Goal: Task Accomplishment & Management: Complete application form

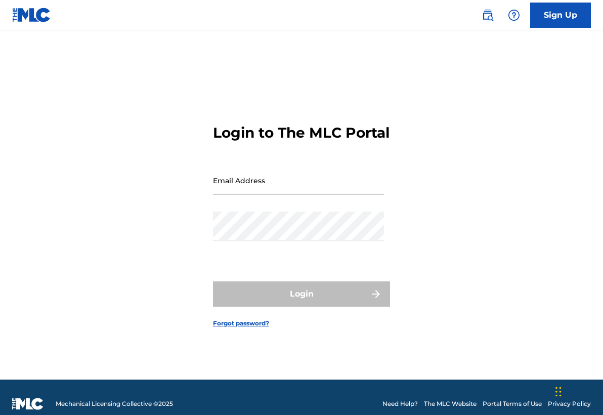
click at [235, 194] on input "Email Address" at bounding box center [298, 180] width 171 height 29
type input "[EMAIL_ADDRESS][DOMAIN_NAME]"
click at [386, 230] on form "Login to The MLC Portal Email Address [EMAIL_ADDRESS][DOMAIN_NAME] Password Log…" at bounding box center [301, 218] width 177 height 324
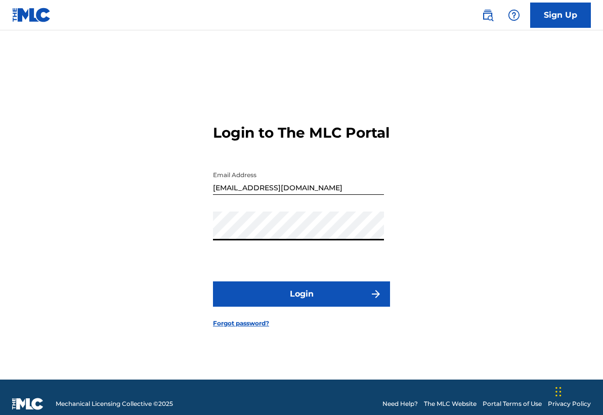
click at [281, 294] on button "Login" at bounding box center [301, 293] width 177 height 25
click at [257, 328] on link "Forgot password?" at bounding box center [241, 323] width 56 height 9
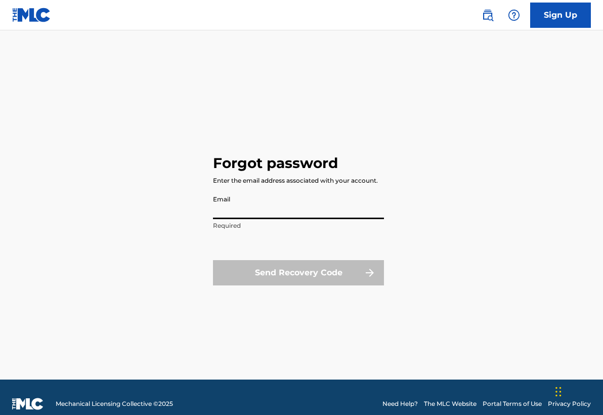
click at [273, 216] on input "Email" at bounding box center [298, 204] width 171 height 29
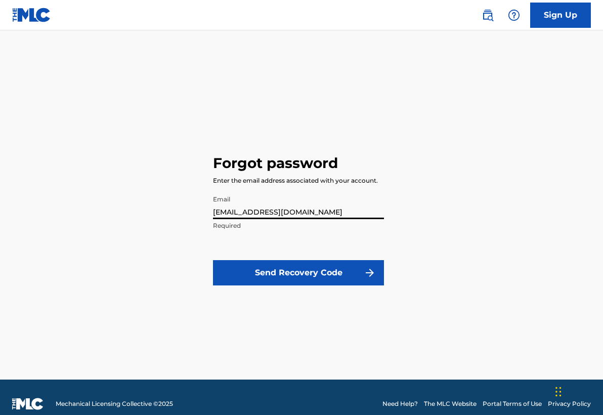
type input "[EMAIL_ADDRESS][DOMAIN_NAME]"
click at [267, 277] on button "Send Recovery Code" at bounding box center [298, 272] width 171 height 25
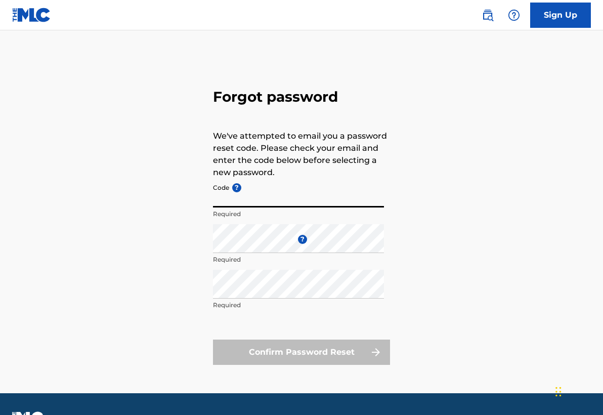
click at [271, 192] on input "Code ?" at bounding box center [298, 192] width 171 height 29
paste input "FP_b2f9e2bdeabebed0076fc58760fa"
click at [226, 198] on input "FP_b2f9e2bdeabebed0076fc58760fa" at bounding box center [298, 192] width 171 height 29
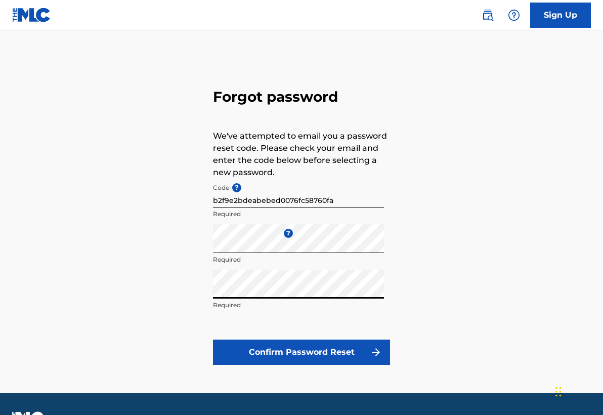
click at [305, 349] on button "Confirm Password Reset" at bounding box center [301, 351] width 177 height 25
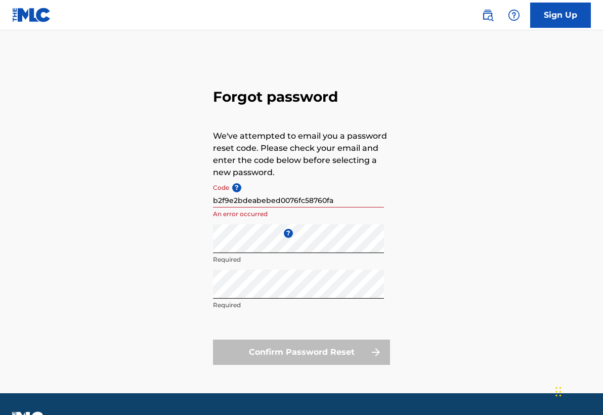
click at [212, 199] on div "Forgot password We've attempted to email you a password reset code. Please chec…" at bounding box center [301, 224] width 603 height 337
drag, startPoint x: 349, startPoint y: 199, endPoint x: 99, endPoint y: 234, distance: 252.8
drag, startPoint x: 337, startPoint y: 197, endPoint x: 124, endPoint y: 206, distance: 213.6
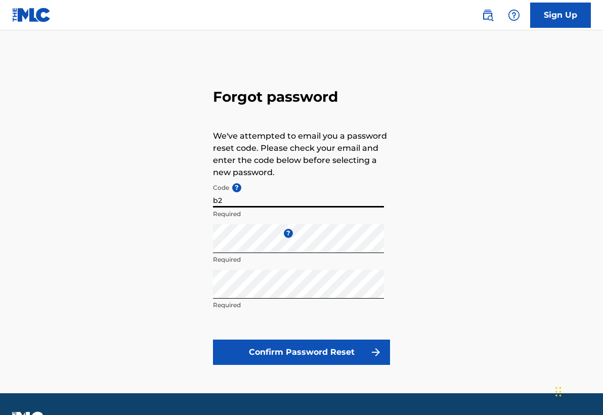
type input "b"
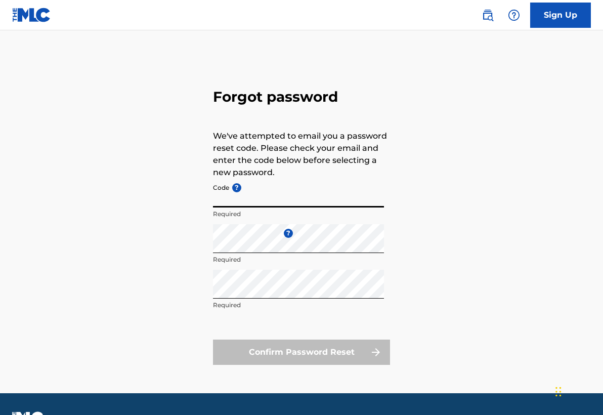
paste input "FP_b2f9e2bdeabebed0076fc58760fa"
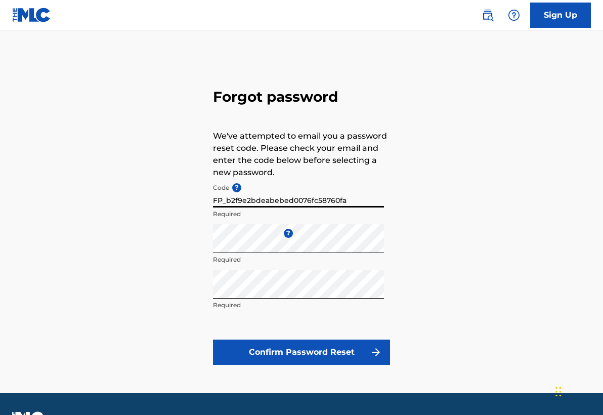
type input "FP_b2f9e2bdeabebed0076fc58760fa"
click at [290, 349] on button "Confirm Password Reset" at bounding box center [301, 351] width 177 height 25
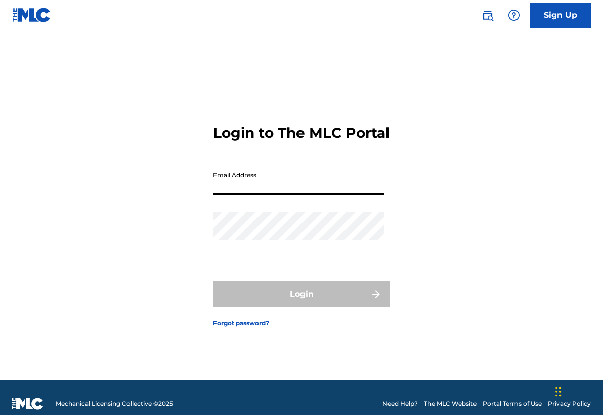
type input "FP_b2f9e2bdeabebed0076fc58760fa"
click at [301, 302] on button "Login" at bounding box center [301, 293] width 177 height 25
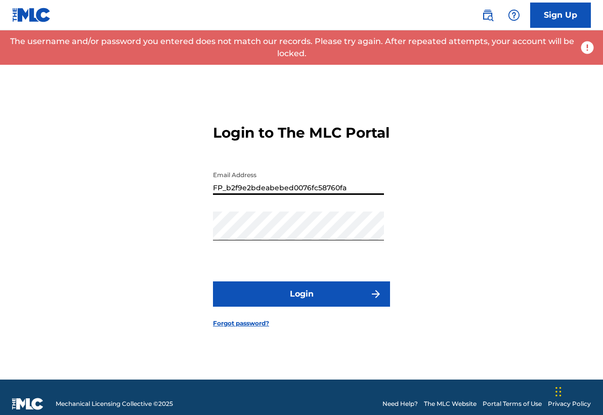
drag, startPoint x: 357, startPoint y: 196, endPoint x: 118, endPoint y: 219, distance: 239.8
click at [353, 193] on input "FP_b2f9e2bdeabebed0076fc58760fa" at bounding box center [298, 180] width 171 height 29
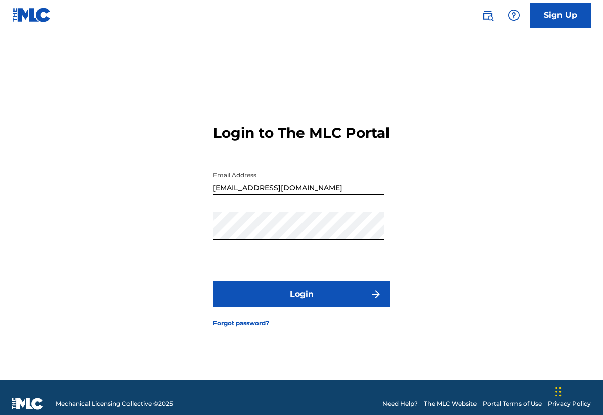
click at [301, 302] on button "Login" at bounding box center [301, 293] width 177 height 25
click at [258, 195] on input "[EMAIL_ADDRESS][DOMAIN_NAME]" at bounding box center [298, 180] width 171 height 29
type input "[EMAIL_ADDRESS][DOMAIN_NAME]"
click at [291, 268] on form "Login to The MLC Portal Email Address [EMAIL_ADDRESS][DOMAIN_NAME] Password Log…" at bounding box center [301, 218] width 177 height 324
click at [311, 304] on button "Login" at bounding box center [301, 293] width 177 height 25
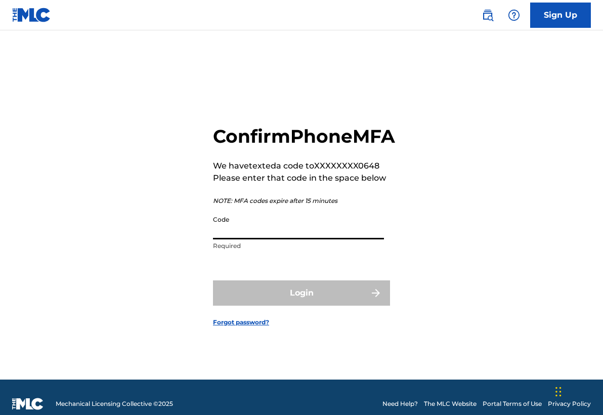
click at [289, 238] on input "Code" at bounding box center [298, 224] width 171 height 29
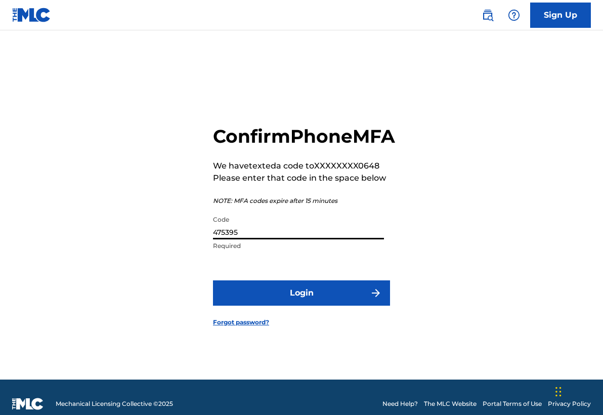
type input "475395"
click at [276, 305] on button "Login" at bounding box center [301, 292] width 177 height 25
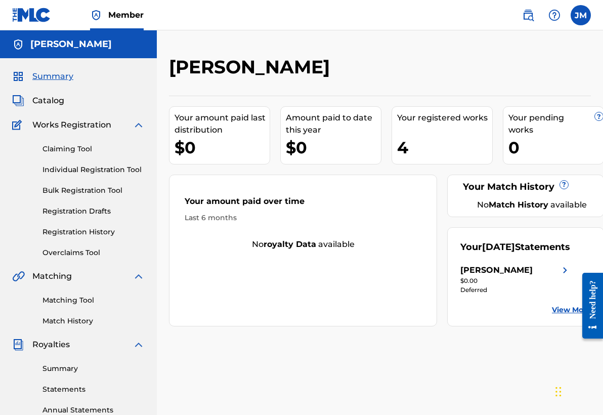
click at [51, 95] on span "Catalog" at bounding box center [48, 101] width 32 height 12
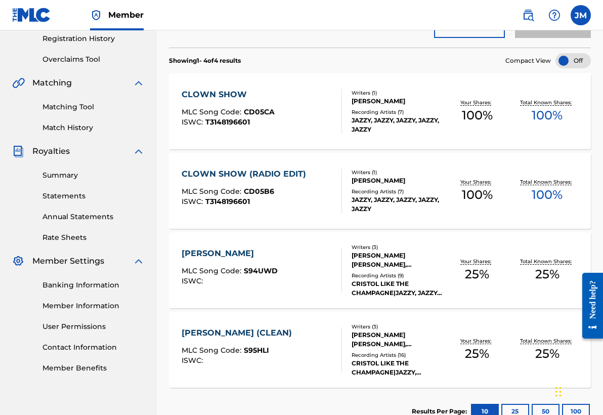
scroll to position [222, 0]
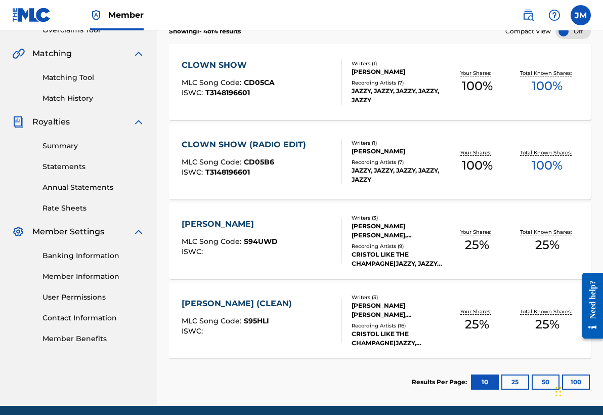
click at [400, 329] on div "CRISTOL LIKE THE CHAMPAGNE|JAZZY, JAZZY|CRISTOL LIKE THE CHAMPAGNE, CRISTOL LIK…" at bounding box center [396, 338] width 91 height 18
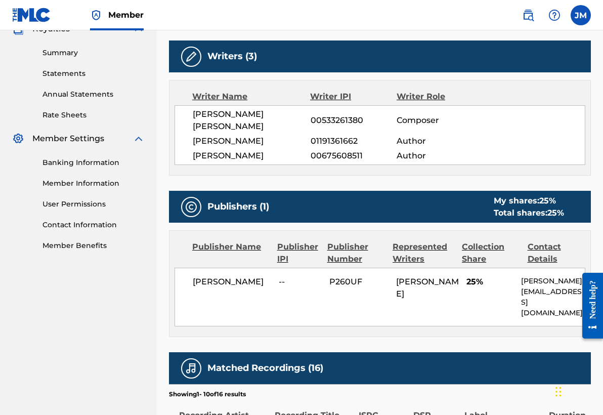
scroll to position [286, 0]
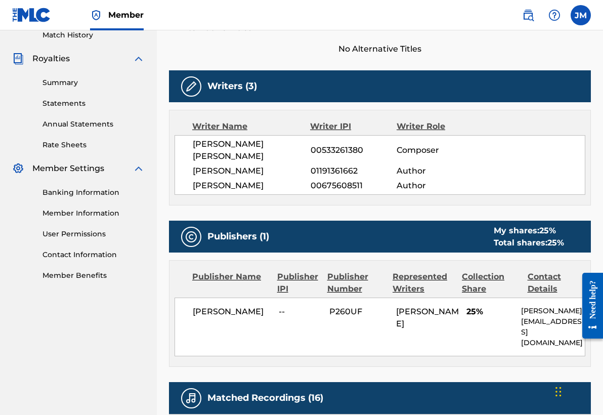
scroll to position [20, 0]
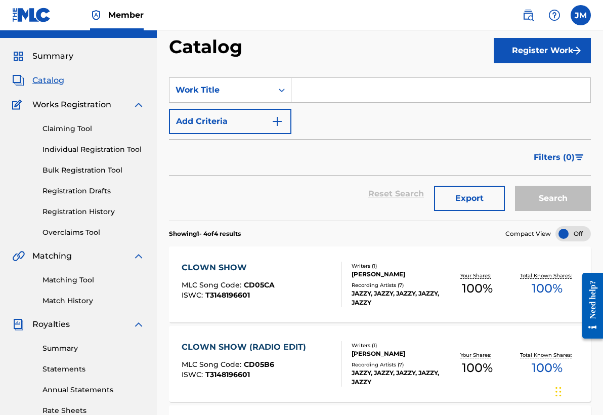
click at [531, 48] on button "Register Work" at bounding box center [542, 50] width 97 height 25
click at [528, 108] on link "By File Upload" at bounding box center [542, 108] width 97 height 24
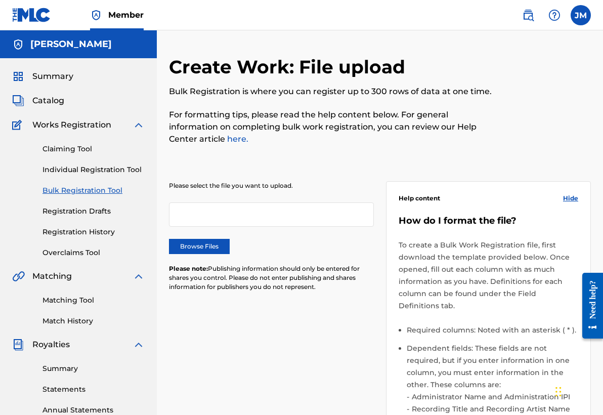
scroll to position [20, 0]
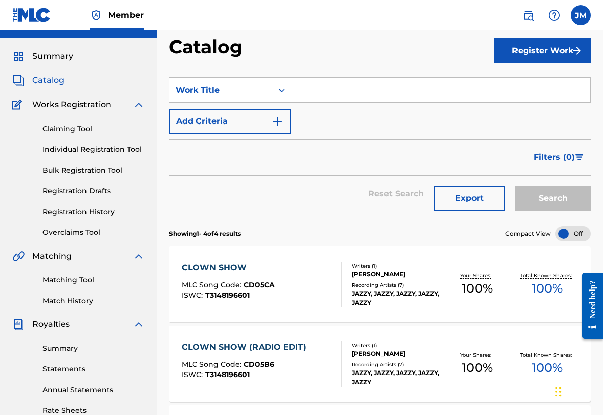
click at [529, 65] on div "Register Work" at bounding box center [542, 50] width 97 height 30
click at [543, 44] on button "Register Work" at bounding box center [542, 50] width 97 height 25
click at [528, 88] on link "Individual" at bounding box center [542, 83] width 97 height 24
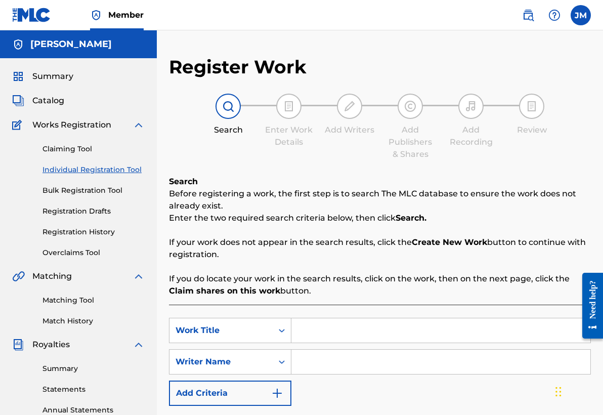
click at [330, 153] on div "Search Enter Work Details Add Writers Add Publishers & Shares Add Recording Rev…" at bounding box center [380, 127] width 422 height 67
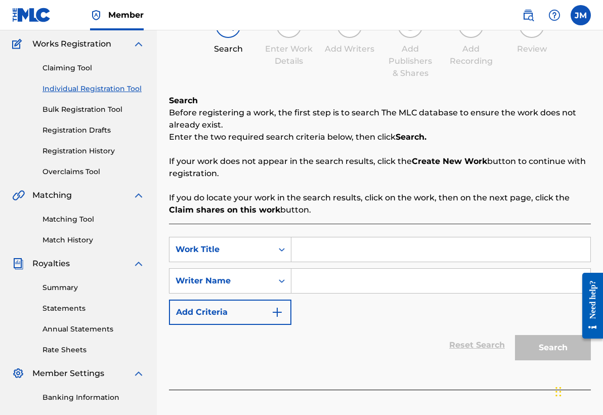
scroll to position [101, 0]
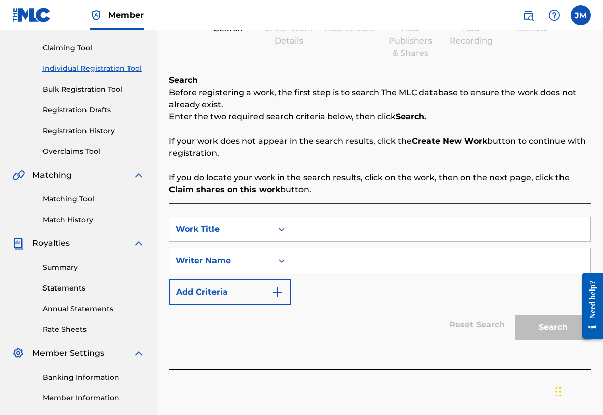
click at [422, 220] on input "Search Form" at bounding box center [440, 229] width 299 height 24
type input "t"
type input "Traumatized"
click at [440, 252] on input "Search Form" at bounding box center [440, 260] width 299 height 24
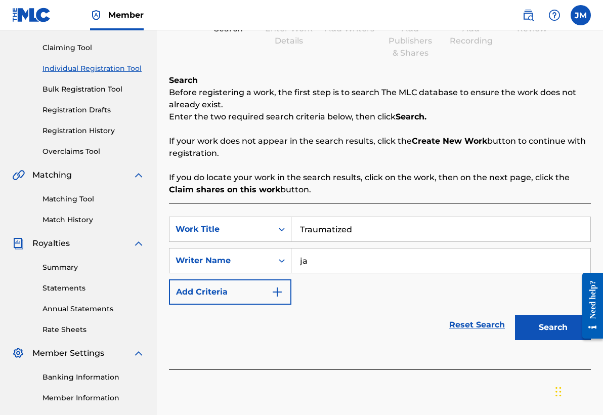
type input "j"
type input "Jazzy ft Dirt Banga"
click at [540, 333] on button "Search" at bounding box center [553, 327] width 76 height 25
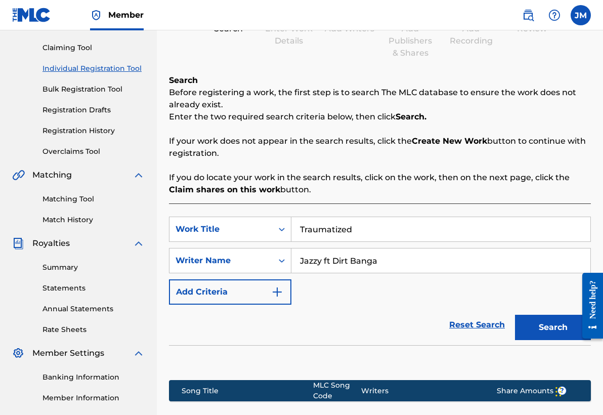
scroll to position [121, 0]
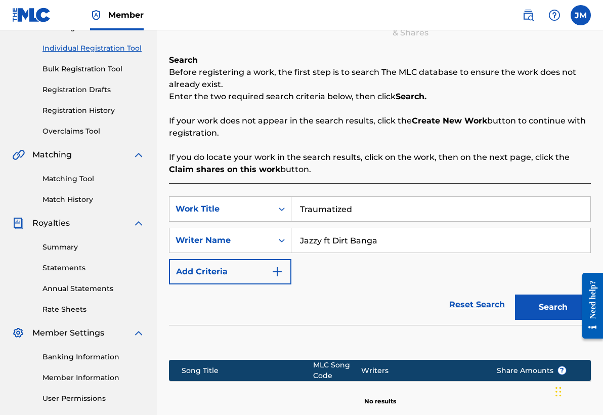
click at [270, 264] on button "Add Criteria" at bounding box center [230, 271] width 122 height 25
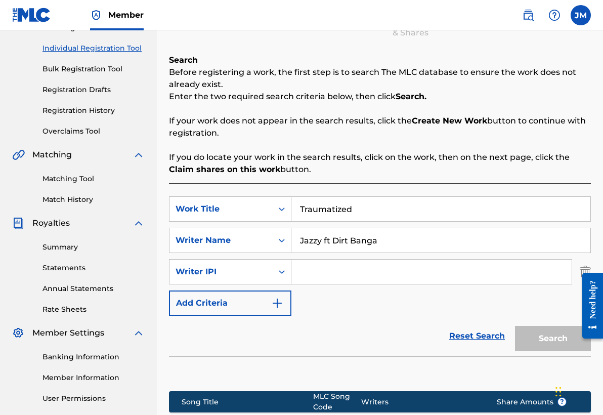
click at [325, 261] on input "Search Form" at bounding box center [431, 271] width 280 height 24
click at [272, 297] on img "Search Form" at bounding box center [277, 303] width 12 height 12
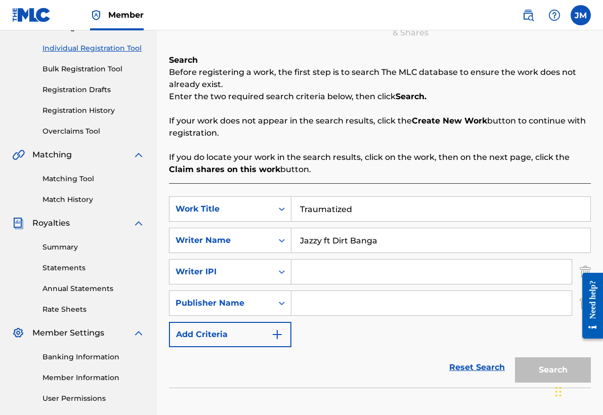
click at [304, 300] on input "Search Form" at bounding box center [431, 303] width 280 height 24
click at [309, 267] on input "Search Form" at bounding box center [431, 271] width 280 height 24
type input "00675608511"
click at [401, 301] on input "Search Form" at bounding box center [431, 303] width 280 height 24
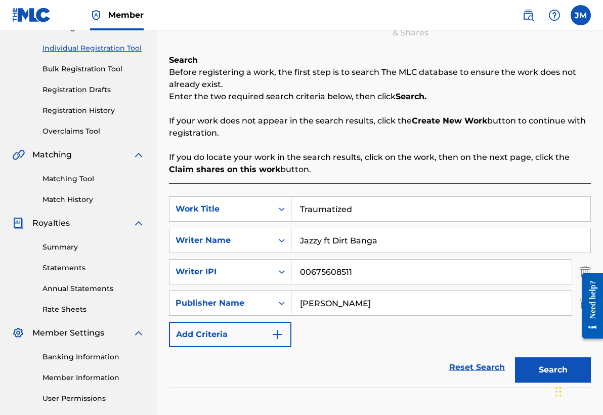
type input "[PERSON_NAME]"
drag, startPoint x: 401, startPoint y: 301, endPoint x: 280, endPoint y: 334, distance: 125.1
click at [280, 334] on img "Search Form" at bounding box center [277, 334] width 12 height 12
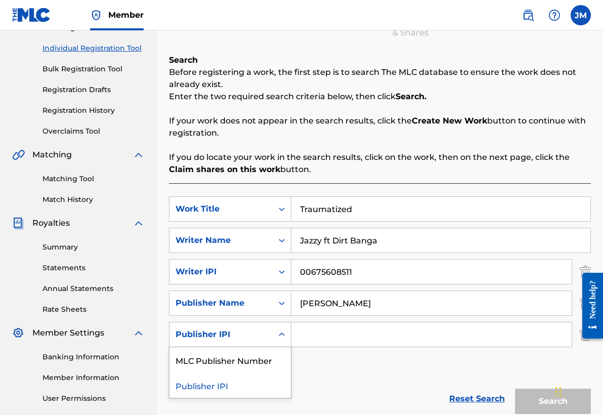
click at [284, 329] on icon "Search Form" at bounding box center [282, 334] width 10 height 10
click at [274, 332] on div "Search Form" at bounding box center [282, 334] width 18 height 18
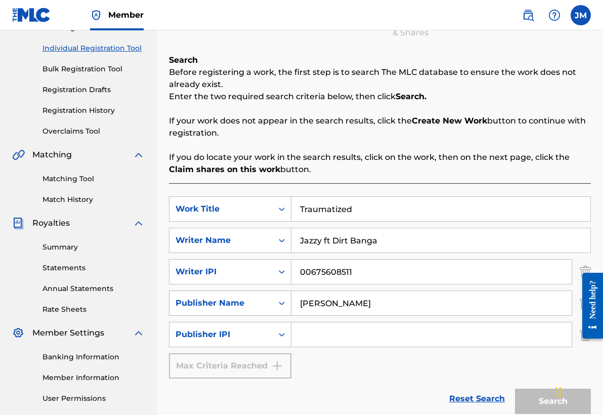
click at [282, 301] on icon "Search Form" at bounding box center [282, 303] width 10 height 10
click at [256, 348] on div "Publisher Name" at bounding box center [229, 353] width 121 height 25
click at [527, 410] on div "SearchWithCriteria1e1cb3af-8897-4a6c-b7cf-ac57e62b0237 Work Title Traumatized S…" at bounding box center [380, 361] width 422 height 357
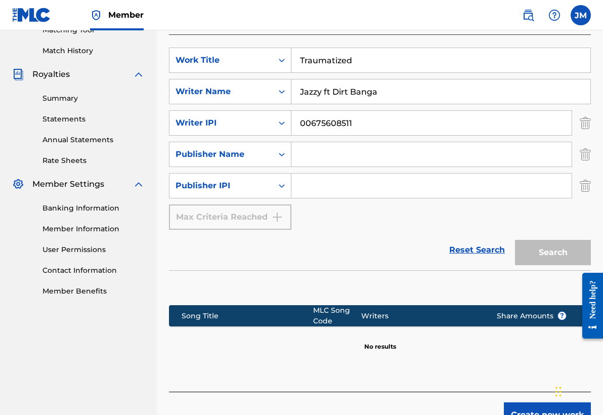
scroll to position [290, 0]
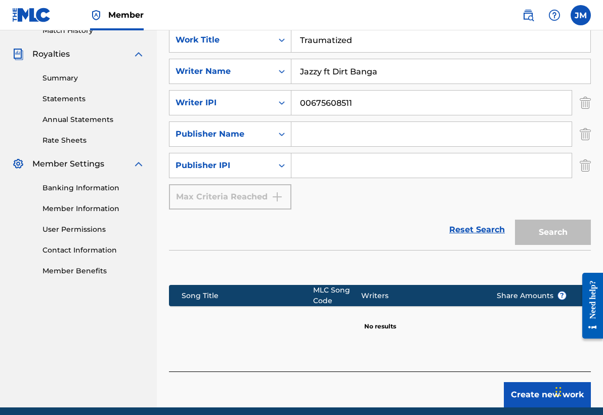
click at [531, 385] on button "Create new work" at bounding box center [547, 394] width 87 height 25
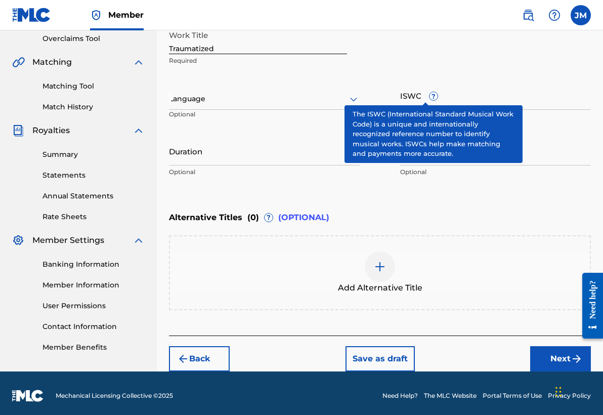
click at [190, 363] on button "Back" at bounding box center [199, 358] width 61 height 25
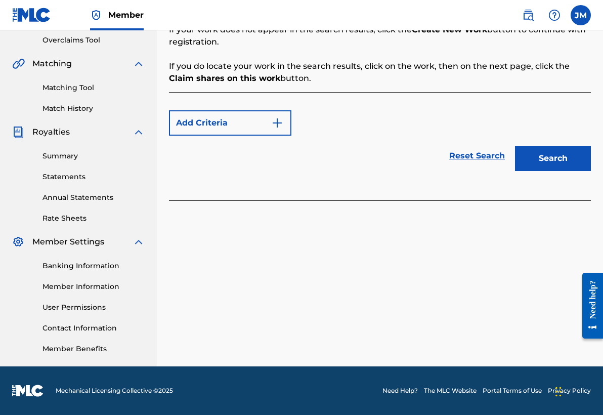
scroll to position [52, 0]
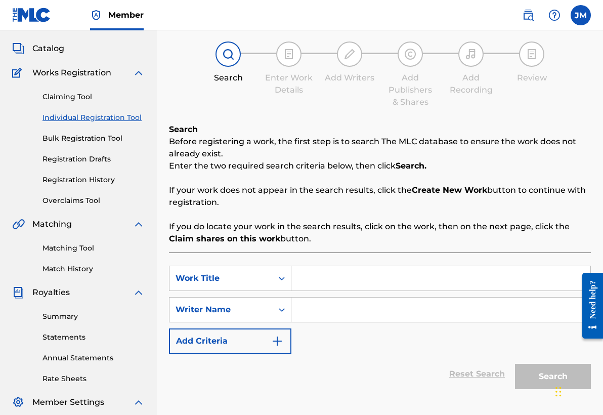
click at [106, 112] on link "Individual Registration Tool" at bounding box center [93, 117] width 102 height 11
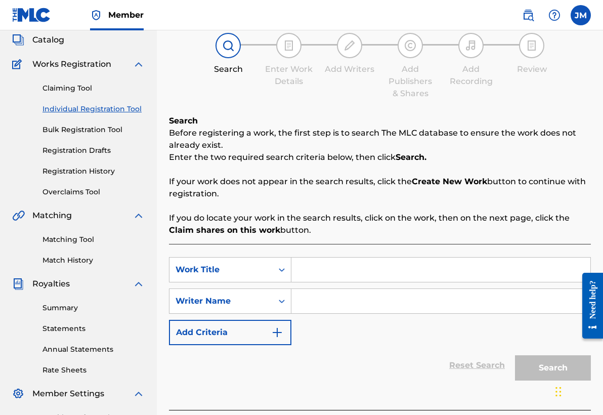
scroll to position [81, 0]
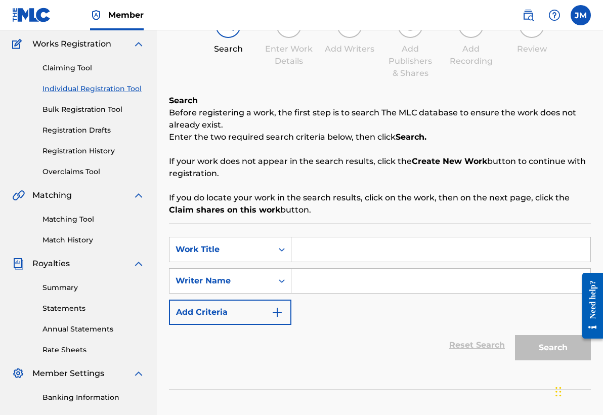
click at [316, 237] on input "Search Form" at bounding box center [440, 249] width 299 height 24
type input "t"
type input "Traumatized"
click at [331, 276] on input "Search Form" at bounding box center [440, 280] width 299 height 24
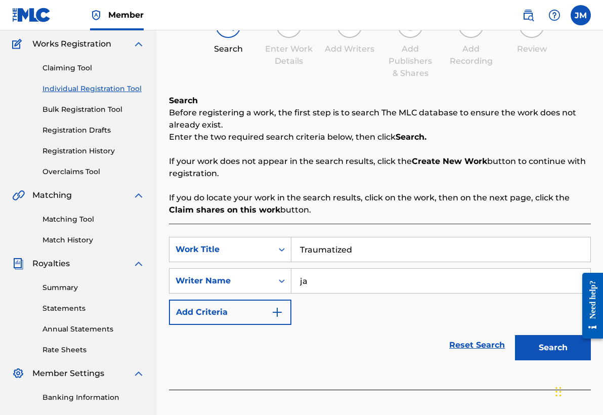
type input "j"
type input "Jazzy"
click at [274, 306] on img "Search Form" at bounding box center [277, 312] width 12 height 12
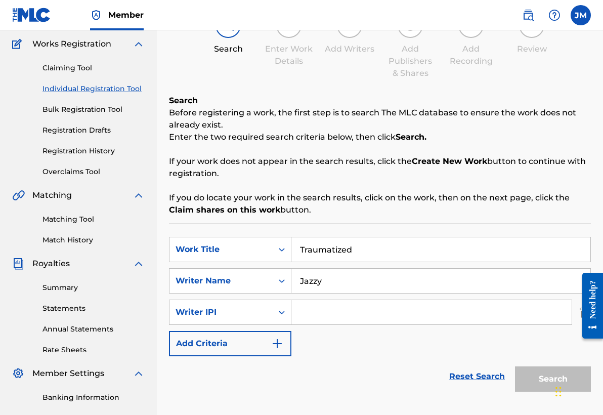
click at [355, 281] on input "Jazzy" at bounding box center [440, 280] width 299 height 24
click at [300, 312] on input "Search Form" at bounding box center [431, 312] width 280 height 24
